Goal: Task Accomplishment & Management: Complete application form

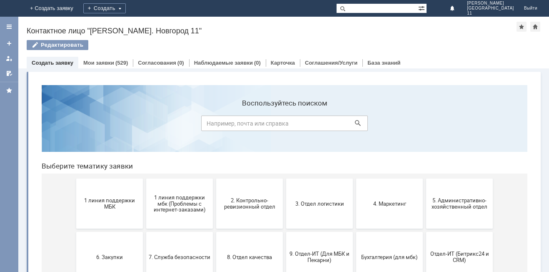
click at [124, 212] on button "1 линия поддержки МБК" at bounding box center [109, 203] width 67 height 50
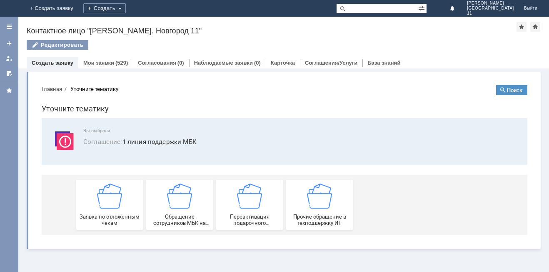
click at [124, 212] on div "Заявка по отложенным чекам" at bounding box center [110, 204] width 62 height 42
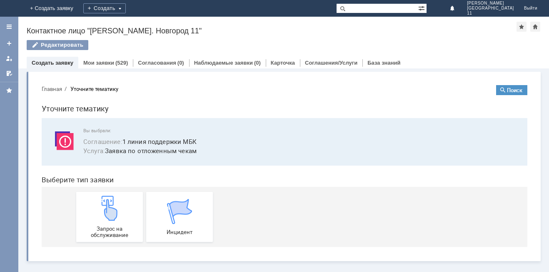
click at [124, 212] on div "Запрос на обслуживание" at bounding box center [110, 216] width 62 height 42
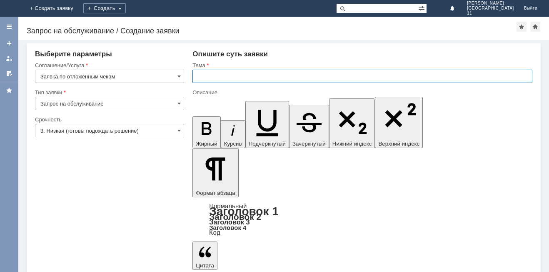
click at [224, 73] on input "text" at bounding box center [362, 76] width 340 height 13
type input "прошу удалить отложенные чеки"
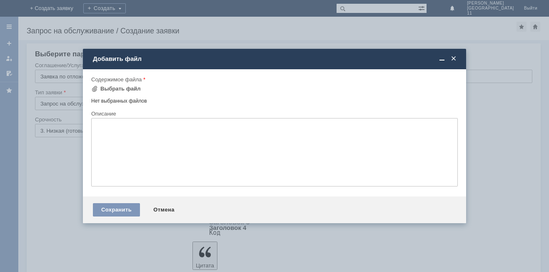
click at [138, 92] on td "Выбрать файл" at bounding box center [118, 89] width 55 height 11
click at [135, 89] on div "Выбрать файл" at bounding box center [120, 88] width 40 height 7
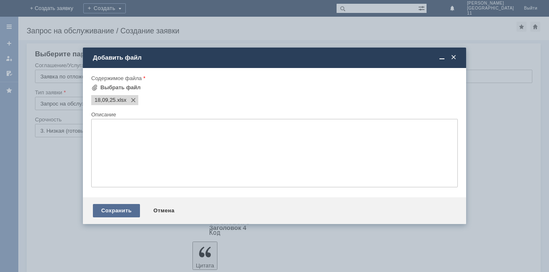
click at [113, 214] on div "Сохранить" at bounding box center [116, 210] width 47 height 13
